Goal: Task Accomplishment & Management: Use online tool/utility

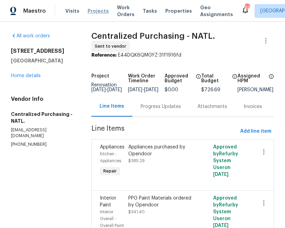
click at [88, 9] on span "Projects" at bounding box center [98, 11] width 21 height 7
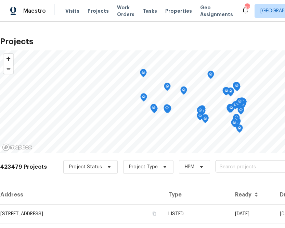
click at [238, 165] on input "text" at bounding box center [255, 167] width 78 height 11
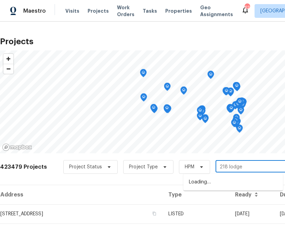
type input "218 lodgep"
click at [226, 186] on li "[STREET_ADDRESS][PERSON_NAME]" at bounding box center [234, 182] width 100 height 11
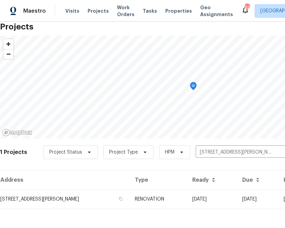
scroll to position [17, 0]
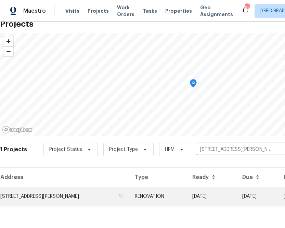
click at [50, 198] on td "[STREET_ADDRESS][PERSON_NAME]" at bounding box center [65, 196] width 130 height 19
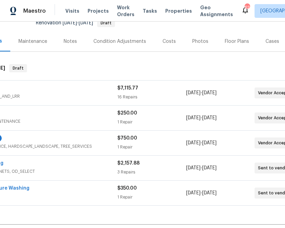
scroll to position [73, 0]
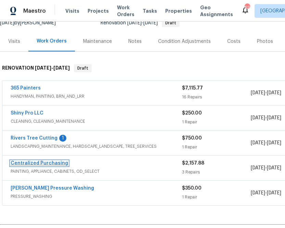
click at [52, 163] on link "Centralized Purchasing" at bounding box center [40, 163] width 58 height 5
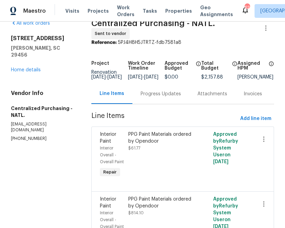
scroll to position [13, 0]
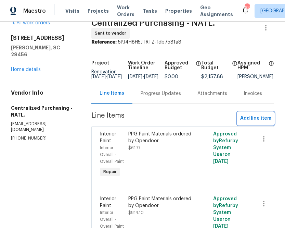
click at [251, 120] on span "Add line item" at bounding box center [256, 118] width 31 height 9
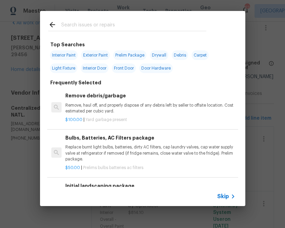
click at [223, 198] on span "Skip" at bounding box center [224, 196] width 12 height 7
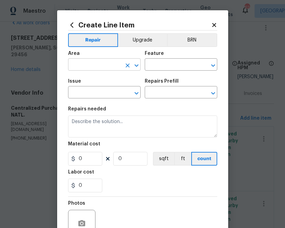
click at [120, 68] on input "text" at bounding box center [94, 65] width 53 height 11
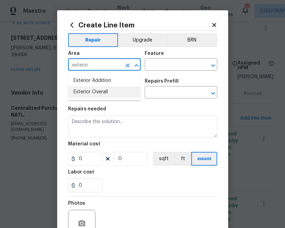
click at [106, 98] on ul "Exterior Addition Exterior Overall" at bounding box center [104, 86] width 73 height 28
click at [106, 95] on li "Exterior Overall" at bounding box center [104, 91] width 73 height 11
type input "Exterior Overall"
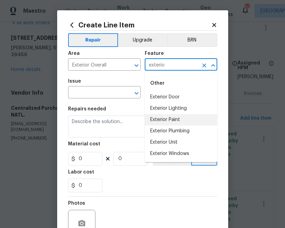
click at [158, 121] on li "Exterior Paint" at bounding box center [181, 119] width 73 height 11
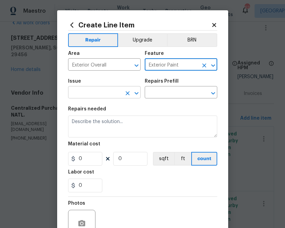
type input "Exterior Paint"
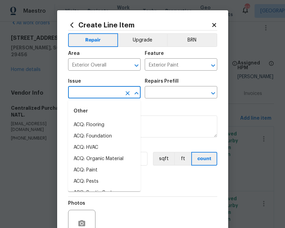
click at [106, 92] on input "text" at bounding box center [94, 93] width 53 height 11
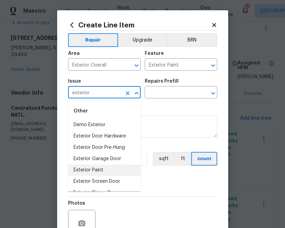
click at [101, 171] on li "Exterior Paint" at bounding box center [104, 170] width 73 height 11
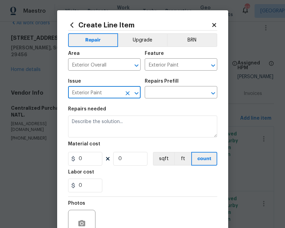
type input "Exterior Paint"
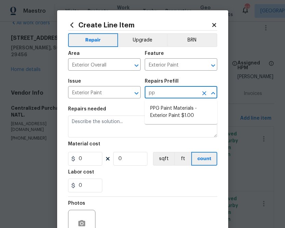
type input "ppg"
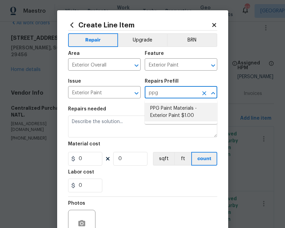
click at [170, 105] on li "PPG Paint Materials - Exterior Paint $1.00" at bounding box center [181, 112] width 73 height 19
type input "Overall Paint"
type input "PPG Paint Materials - Exterior Paint $1.00"
type textarea "PPG Paint Materials ordered by Opendoor"
type input "1"
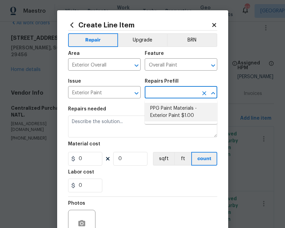
type input "1"
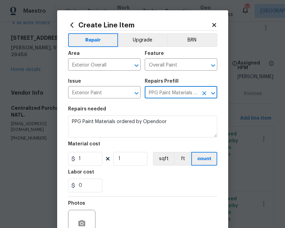
type input "PPG Paint Materials - Exterior Paint $1.00"
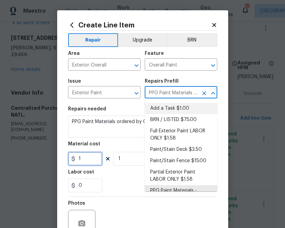
click at [87, 157] on input "1" at bounding box center [85, 159] width 34 height 14
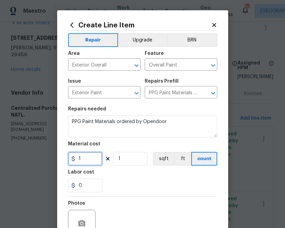
click at [87, 159] on input "1" at bounding box center [85, 159] width 34 height 14
paste input "303.54"
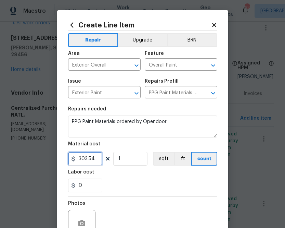
type input "303.54"
click at [127, 176] on div "Labor cost" at bounding box center [142, 174] width 149 height 9
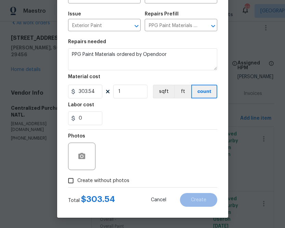
click at [108, 179] on span "Create without photos" at bounding box center [103, 180] width 52 height 7
click at [77, 179] on input "Create without photos" at bounding box center [70, 180] width 13 height 13
checkbox input "true"
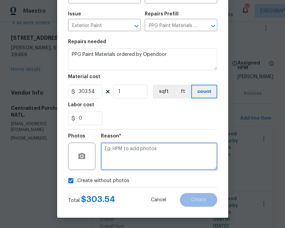
click at [127, 156] on textarea at bounding box center [159, 156] width 117 height 27
type textarea "n.a"
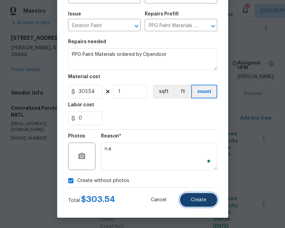
click at [192, 198] on span "Create" at bounding box center [198, 199] width 15 height 5
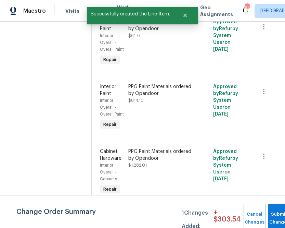
scroll to position [0, 0]
